Goal: Task Accomplishment & Management: Manage account settings

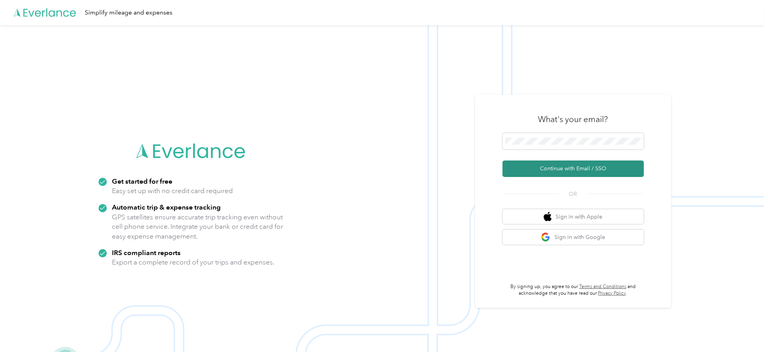
click at [558, 166] on button "Continue with Email / SSO" at bounding box center [573, 169] width 141 height 17
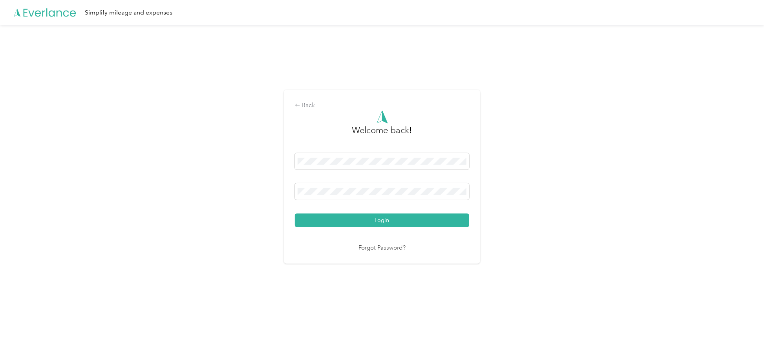
click at [295, 214] on button "Login" at bounding box center [382, 221] width 174 height 14
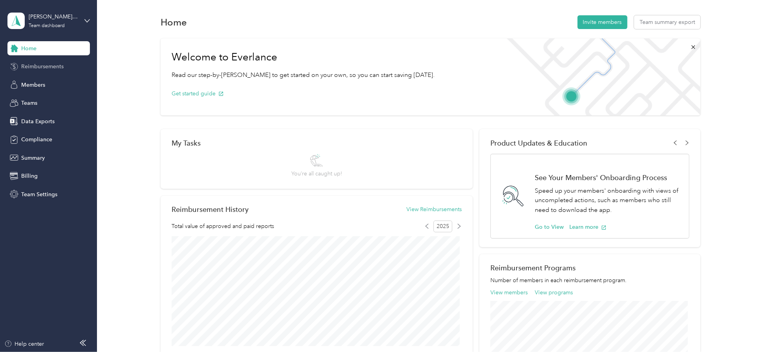
click at [40, 66] on span "Reimbursements" at bounding box center [42, 66] width 42 height 8
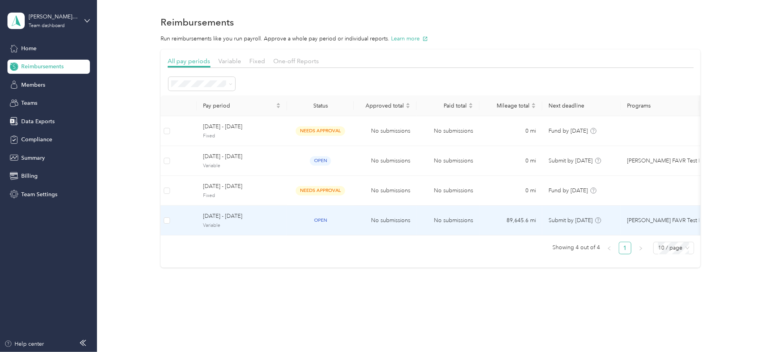
click at [229, 214] on span "[DATE] - [DATE]" at bounding box center [242, 216] width 78 height 9
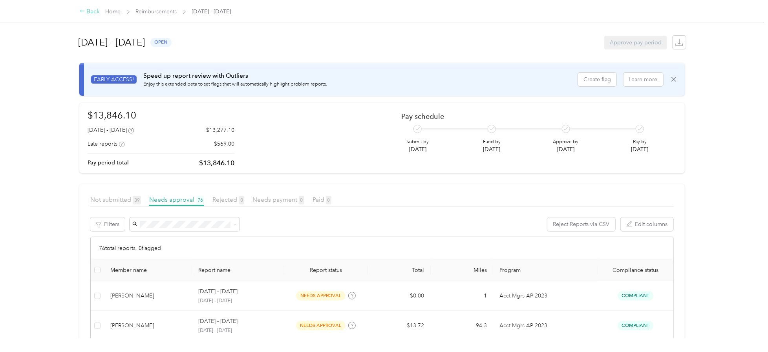
click at [92, 11] on div "Back" at bounding box center [90, 11] width 20 height 9
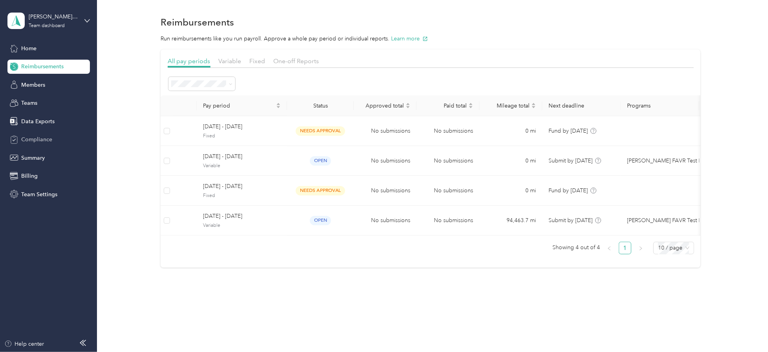
click at [36, 139] on span "Compliance" at bounding box center [36, 140] width 31 height 8
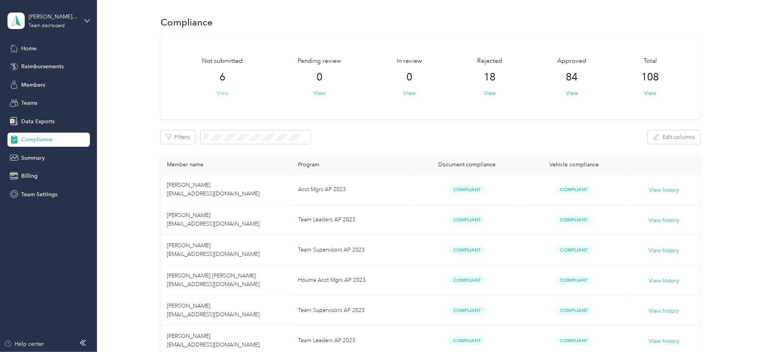
click at [225, 90] on button "View" at bounding box center [222, 93] width 12 height 8
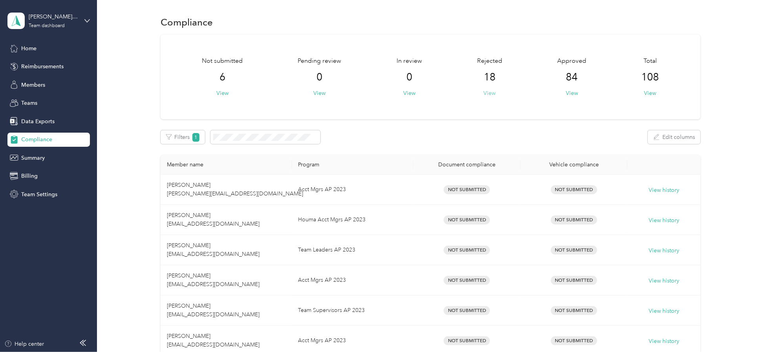
click at [488, 90] on button "View" at bounding box center [490, 93] width 12 height 8
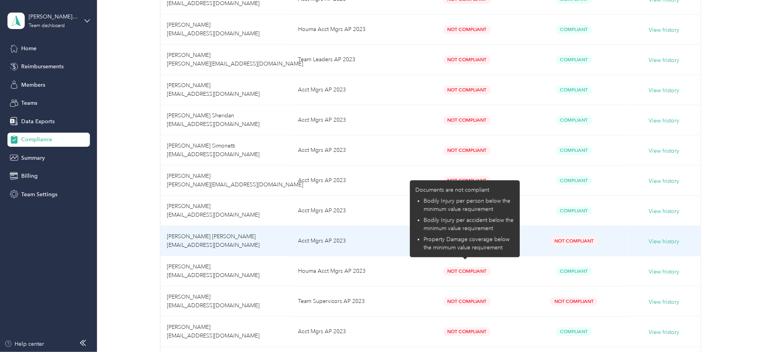
scroll to position [314, 0]
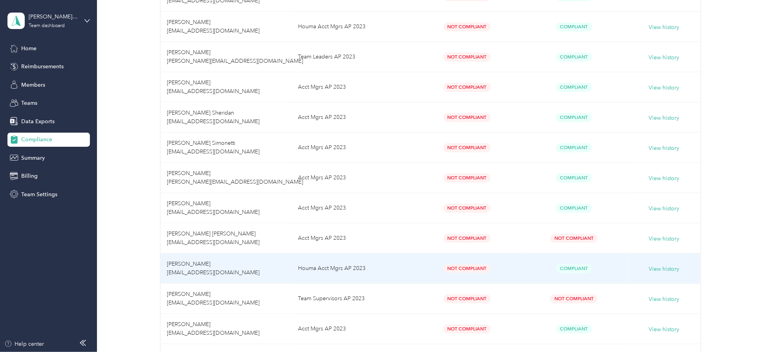
click at [454, 266] on span "Not Compliant" at bounding box center [468, 268] width 48 height 9
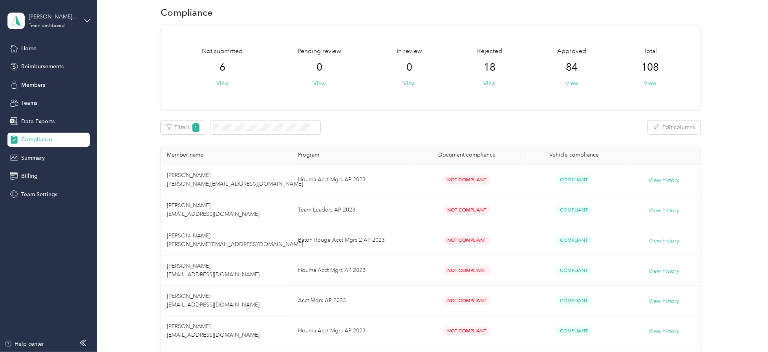
scroll to position [0, 0]
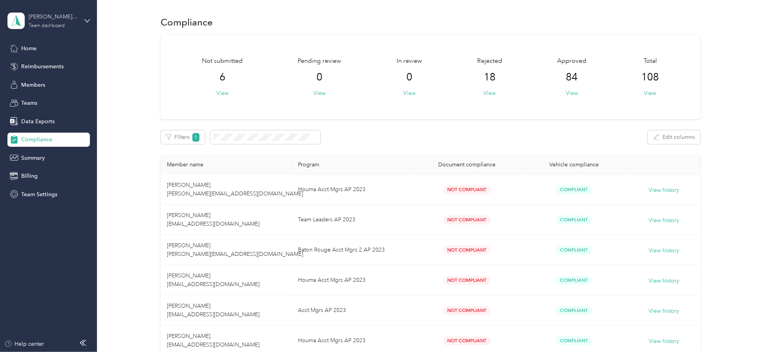
click at [44, 24] on div "Team dashboard" at bounding box center [47, 26] width 36 height 5
drag, startPoint x: 140, startPoint y: 20, endPoint x: 135, endPoint y: 22, distance: 5.8
click at [140, 20] on div "Compliance" at bounding box center [431, 22] width 648 height 17
click at [35, 45] on span "Home" at bounding box center [28, 48] width 15 height 8
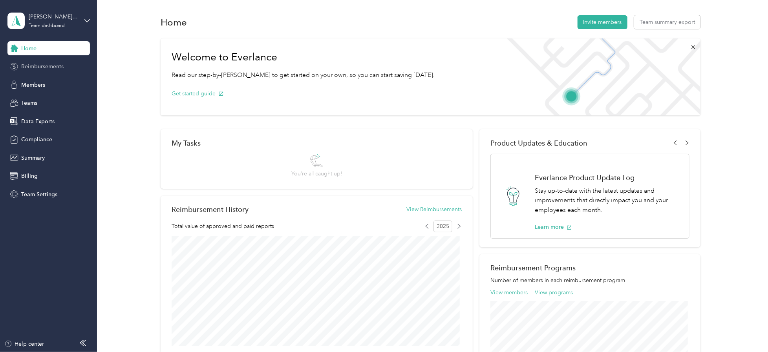
click at [40, 66] on span "Reimbursements" at bounding box center [42, 66] width 42 height 8
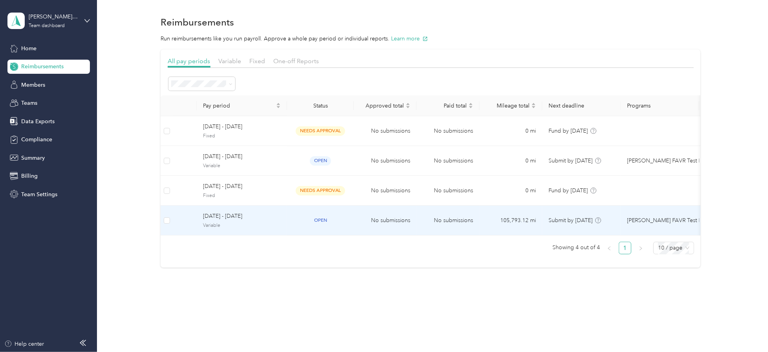
click at [231, 216] on span "[DATE] - [DATE]" at bounding box center [242, 216] width 78 height 9
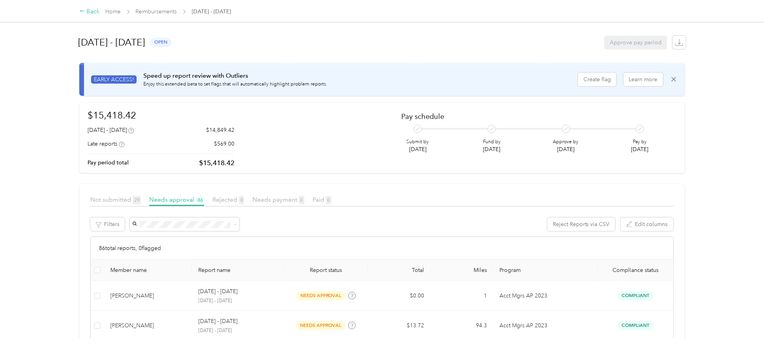
click at [92, 9] on div "Back" at bounding box center [90, 11] width 20 height 9
